Goal: Find specific page/section: Find specific page/section

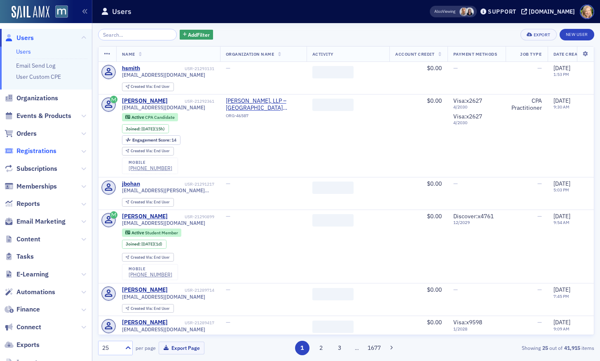
click at [38, 149] on span "Registrations" at bounding box center [36, 150] width 40 height 9
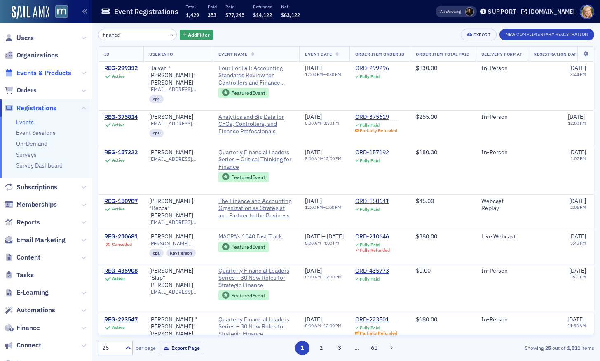
type input "finance"
click at [26, 69] on span "Events & Products" at bounding box center [43, 72] width 55 height 9
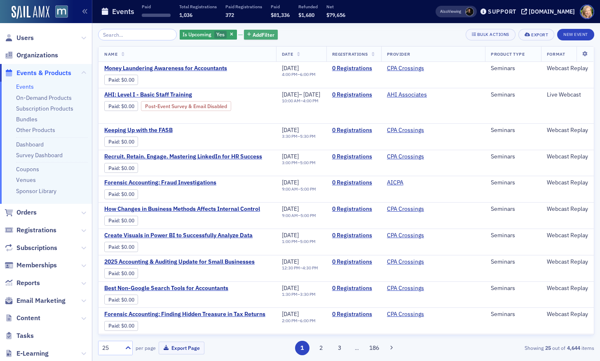
click at [255, 34] on span "Add Filter" at bounding box center [264, 34] width 22 height 7
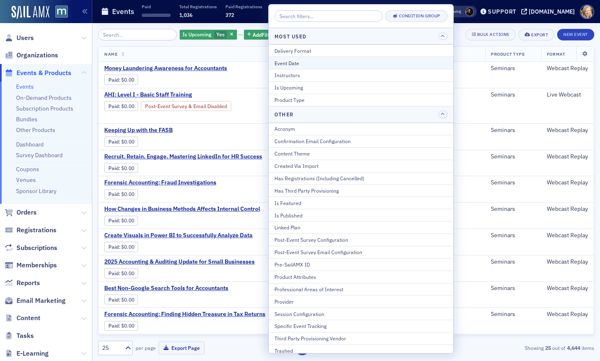
click at [293, 61] on div "Event Date" at bounding box center [361, 62] width 173 height 7
select select "8"
select select "2025"
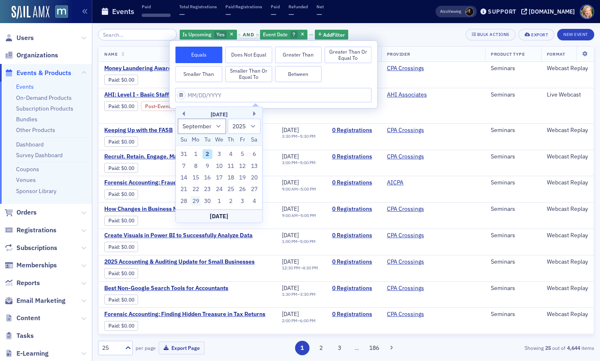
click at [195, 199] on div "29" at bounding box center [196, 201] width 10 height 10
type input "[DATE]"
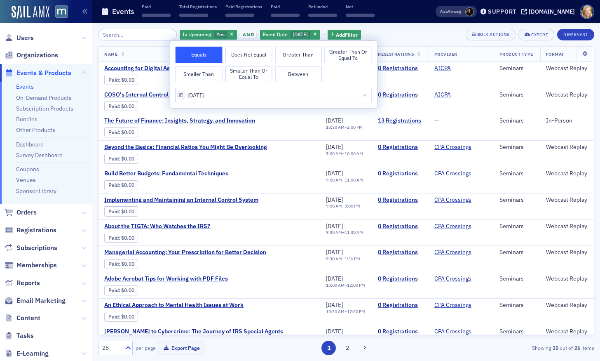
click at [415, 29] on div "Is Upcoming Yes and Event Date [DATE] Add Filter Bulk Actions Export New Event" at bounding box center [346, 35] width 497 height 12
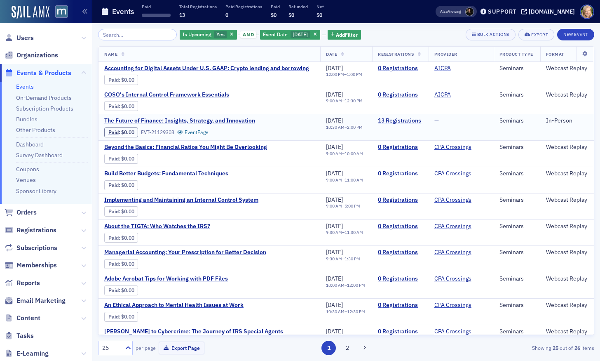
click at [404, 120] on link "13 Registrations" at bounding box center [400, 120] width 45 height 7
